Goal: Complete application form: Complete application form

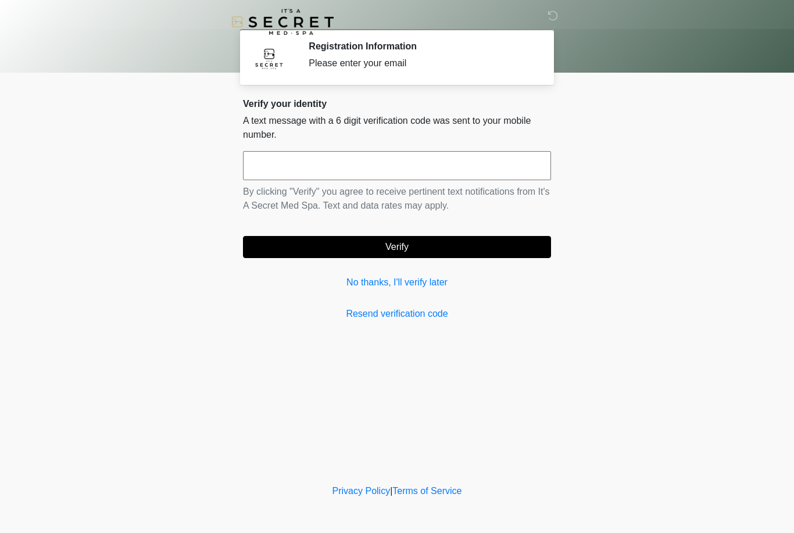
click at [416, 165] on input "text" at bounding box center [397, 165] width 308 height 29
type input "******"
click at [397, 247] on button "Verify" at bounding box center [397, 247] width 308 height 22
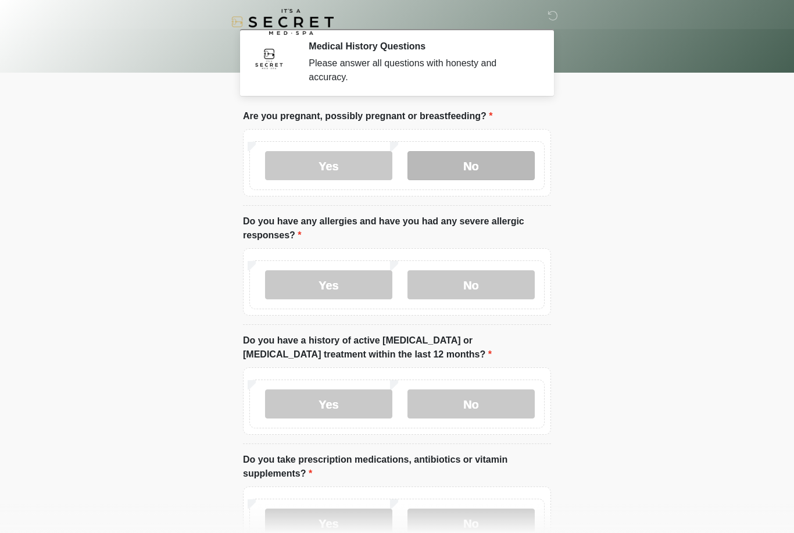
click at [474, 164] on label "No" at bounding box center [471, 165] width 127 height 29
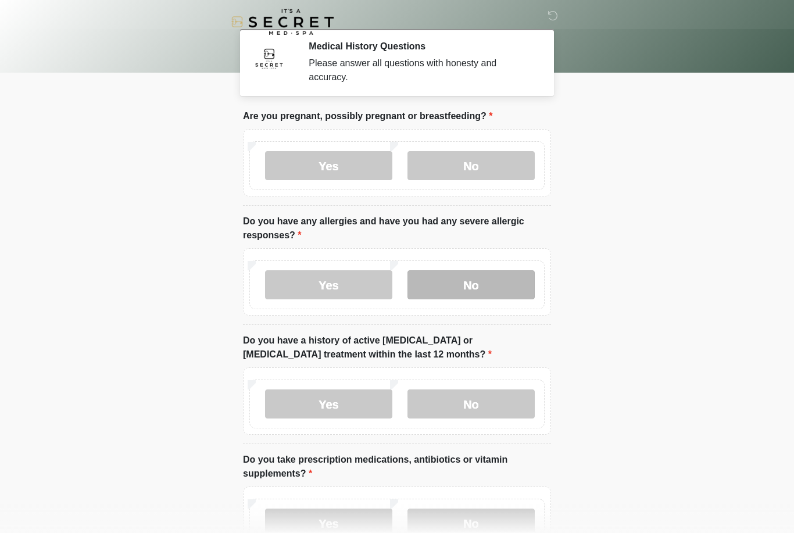
click at [483, 279] on label "No" at bounding box center [471, 284] width 127 height 29
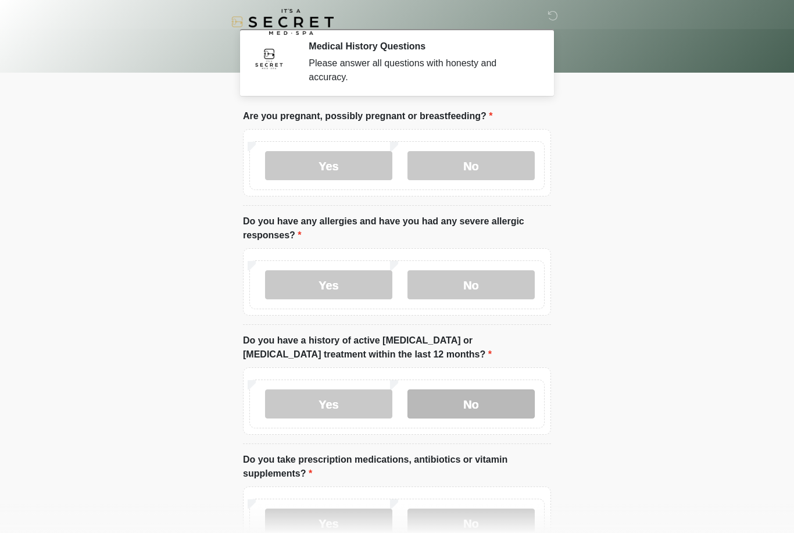
click at [480, 400] on label "No" at bounding box center [471, 404] width 127 height 29
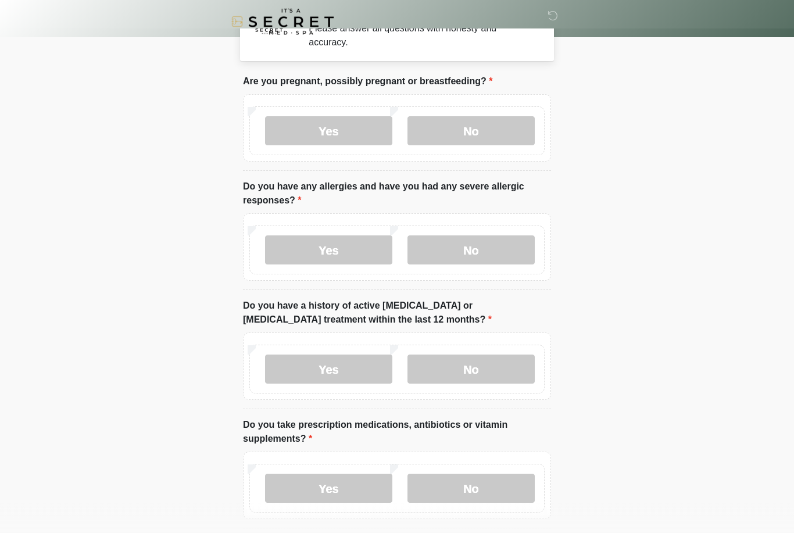
scroll to position [35, 0]
click at [468, 489] on label "No" at bounding box center [471, 488] width 127 height 29
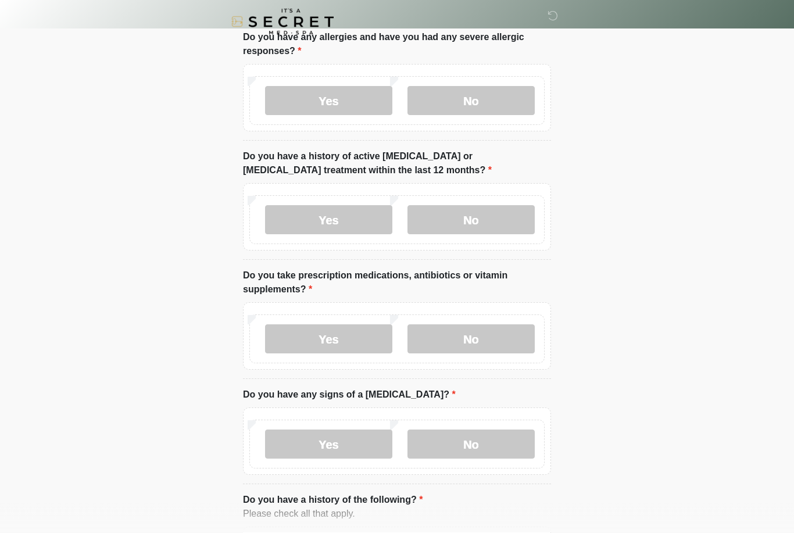
scroll to position [184, 0]
click at [463, 442] on label "No" at bounding box center [471, 444] width 127 height 29
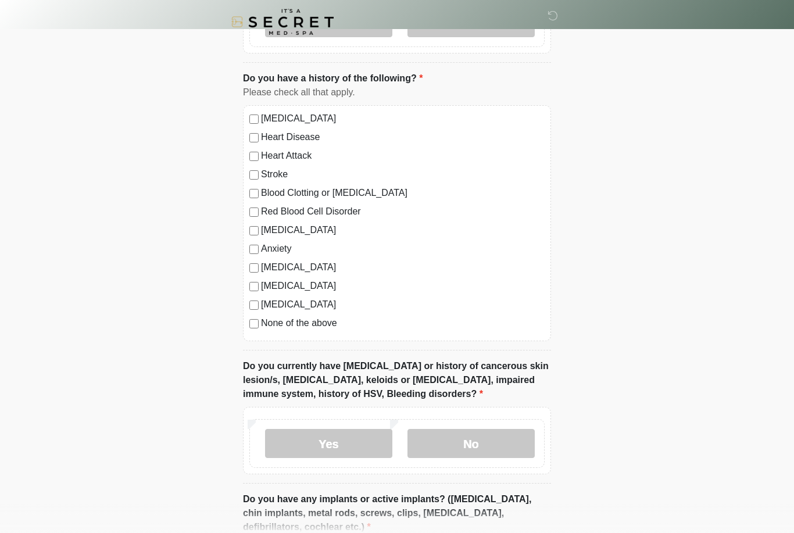
scroll to position [608, 0]
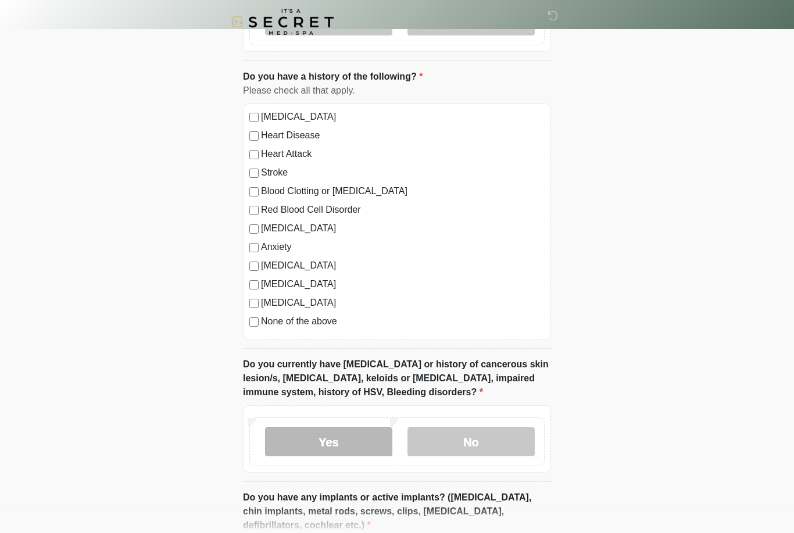
click at [323, 439] on label "Yes" at bounding box center [328, 441] width 127 height 29
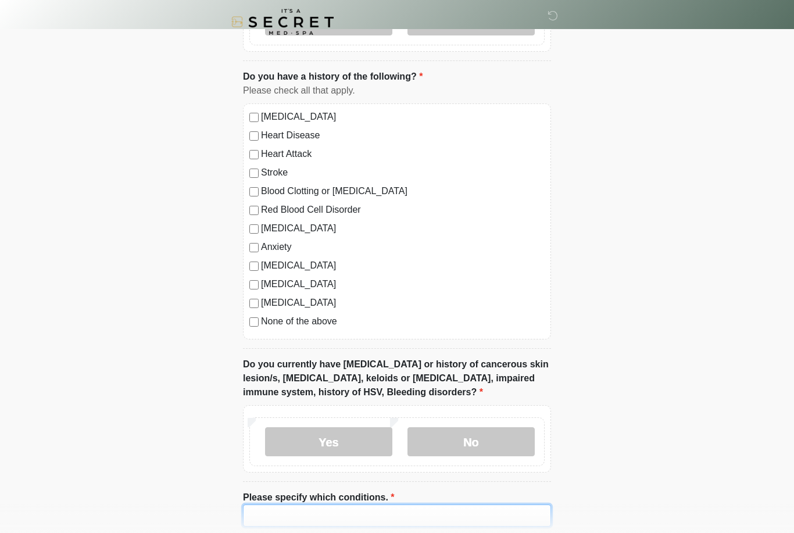
click at [323, 515] on ol "Are you pregnant, possibly pregnant or breastfeeding? Are you pregnant, possibl…" at bounding box center [397, 138] width 308 height 1273
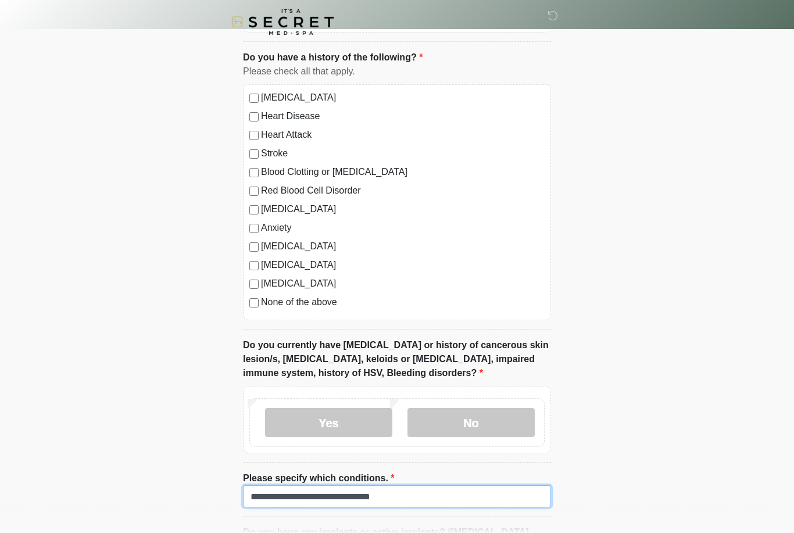
scroll to position [624, 0]
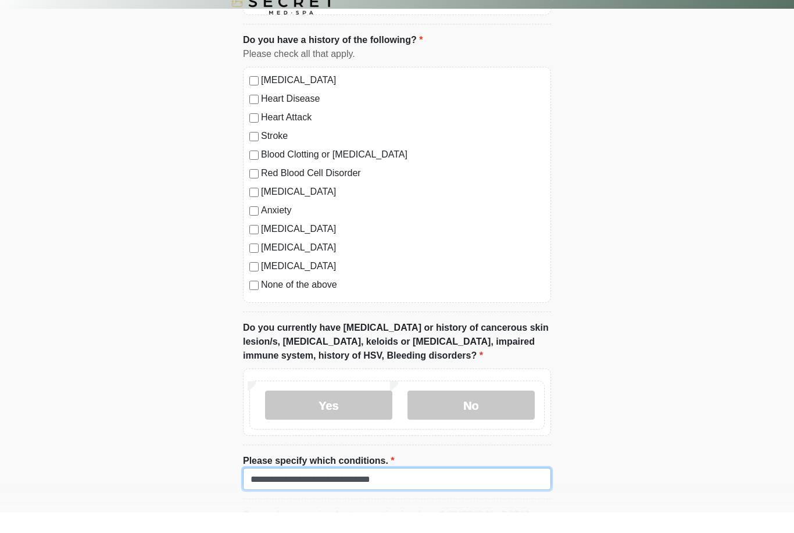
click at [267, 488] on input "**********" at bounding box center [397, 499] width 308 height 22
click at [266, 488] on input "**********" at bounding box center [397, 499] width 308 height 22
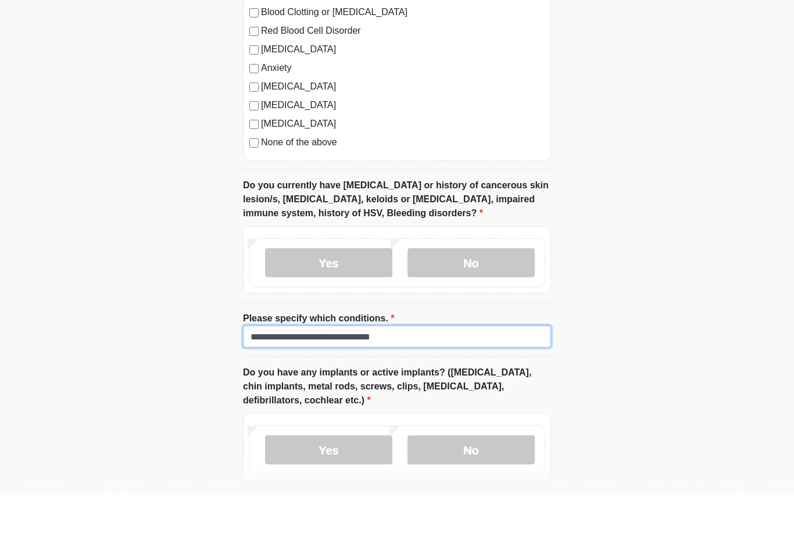
scroll to position [757, 0]
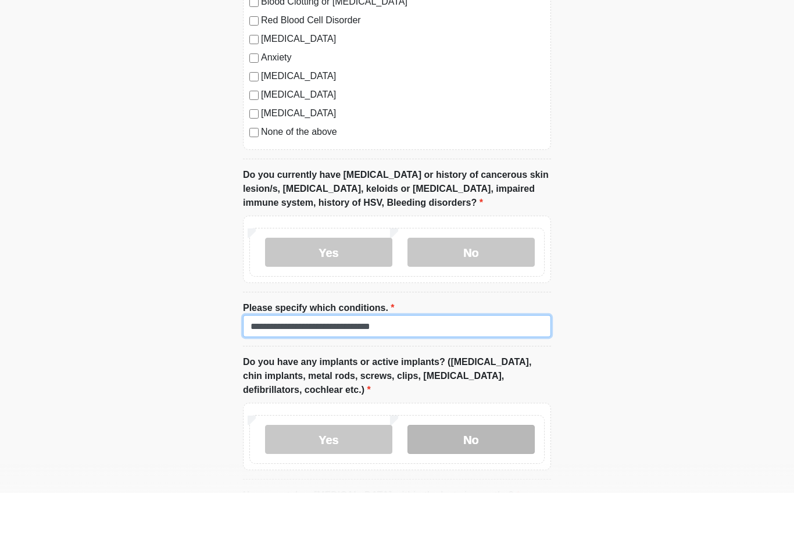
type input "**********"
click at [483, 465] on label "No" at bounding box center [471, 479] width 127 height 29
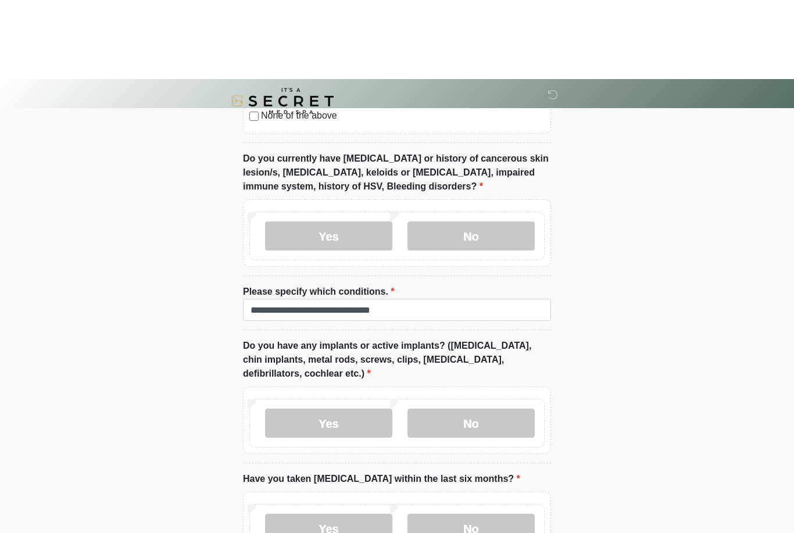
scroll to position [903, 0]
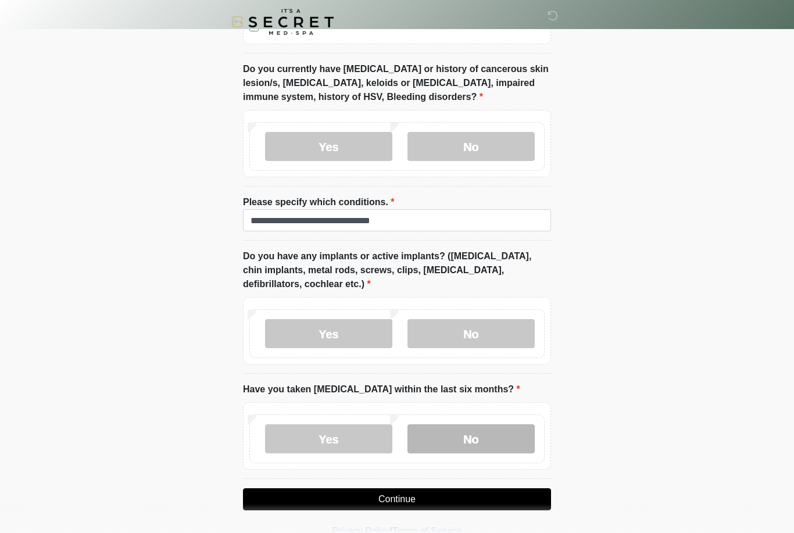
click at [484, 446] on label "No" at bounding box center [471, 438] width 127 height 29
click at [475, 506] on button "Continue" at bounding box center [397, 499] width 308 height 22
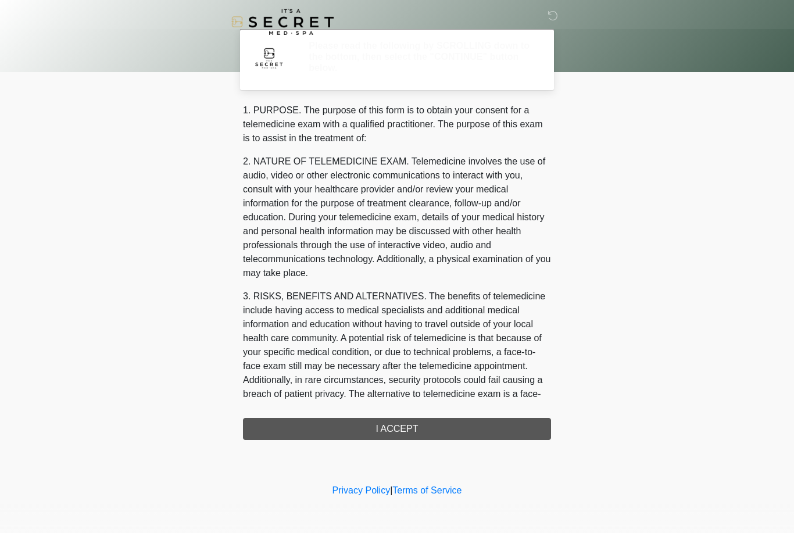
scroll to position [0, 0]
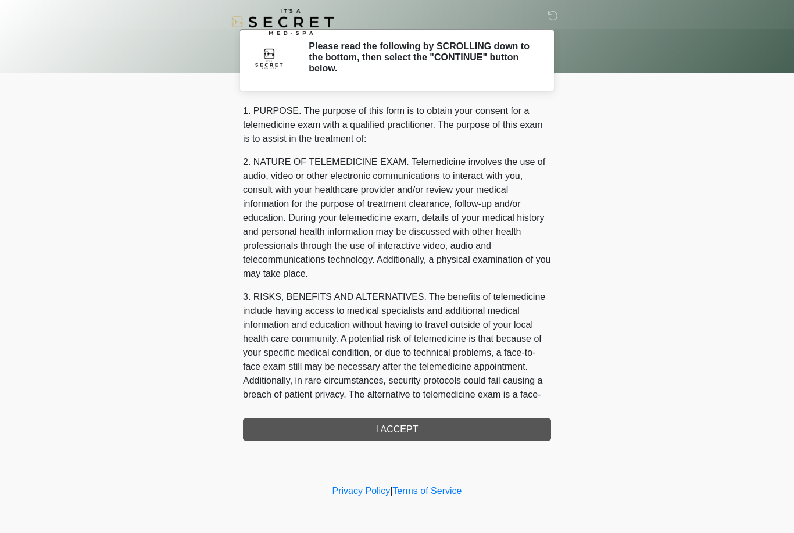
click at [447, 435] on div "1. PURPOSE. The purpose of this form is to obtain your consent for a telemedici…" at bounding box center [397, 272] width 308 height 337
click at [382, 429] on div "1. PURPOSE. The purpose of this form is to obtain your consent for a telemedici…" at bounding box center [397, 272] width 308 height 337
click at [402, 424] on div "1. PURPOSE. The purpose of this form is to obtain your consent for a telemedici…" at bounding box center [397, 272] width 308 height 337
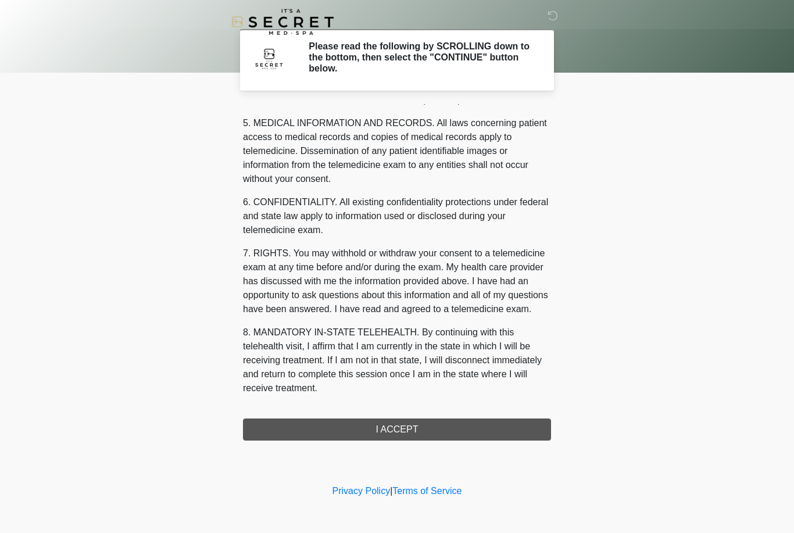
scroll to position [374, 0]
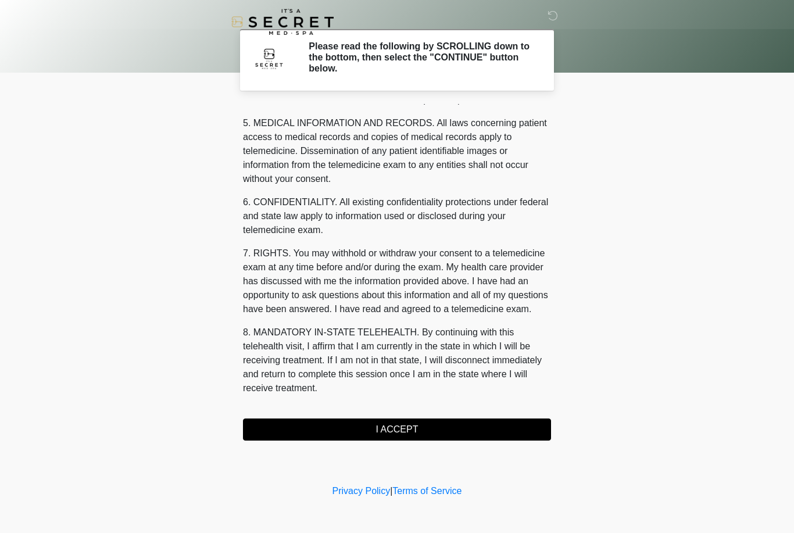
click at [442, 441] on div "‎ ‎ Please read the following by SCROLLING down to the bottom, then select the …" at bounding box center [397, 241] width 349 height 459
click at [383, 427] on button "I ACCEPT" at bounding box center [397, 430] width 308 height 22
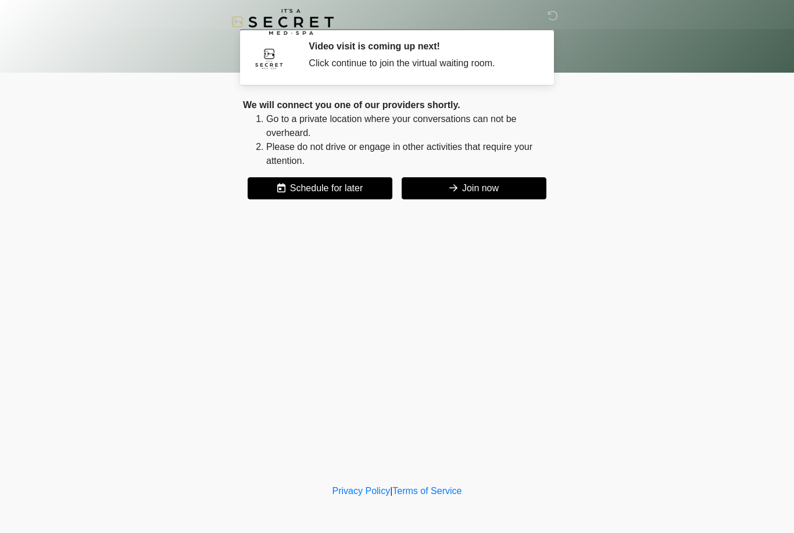
click at [456, 191] on button "Join now" at bounding box center [474, 188] width 145 height 22
